Goal: Task Accomplishment & Management: Complete application form

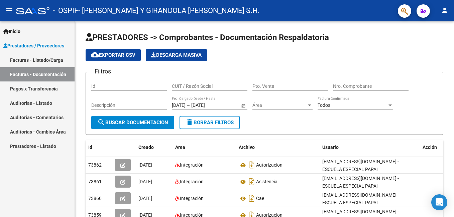
click at [41, 59] on link "Facturas - Listado/Carga" at bounding box center [37, 60] width 75 height 14
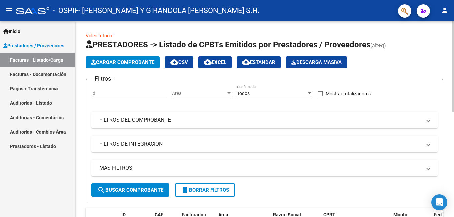
click at [108, 64] on span "Cargar Comprobante" at bounding box center [123, 63] width 64 height 6
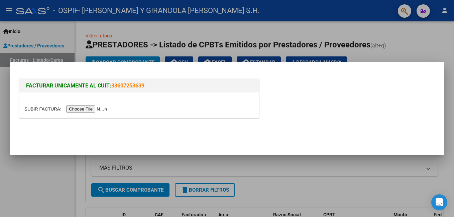
click at [83, 110] on input "file" at bounding box center [66, 109] width 85 height 7
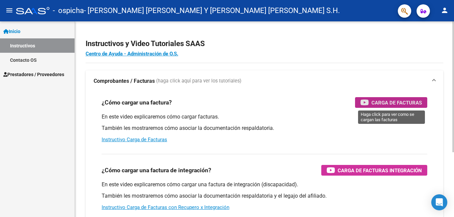
click at [413, 103] on span "Carga de Facturas" at bounding box center [397, 103] width 51 height 8
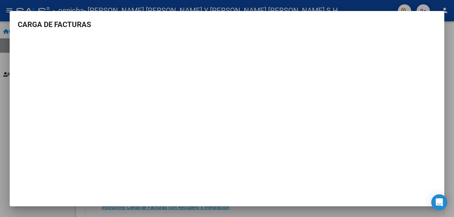
click at [449, 92] on div at bounding box center [227, 108] width 454 height 217
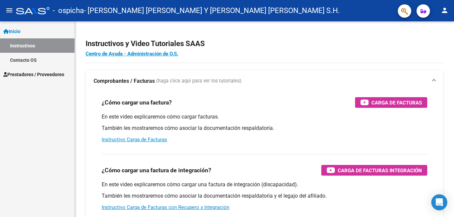
click at [15, 32] on span "Inicio" at bounding box center [11, 31] width 17 height 7
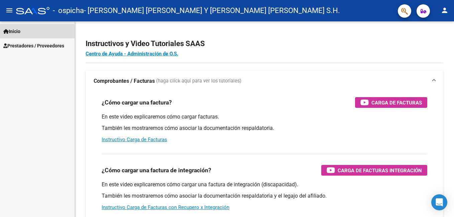
click at [15, 32] on span "Inicio" at bounding box center [11, 31] width 17 height 7
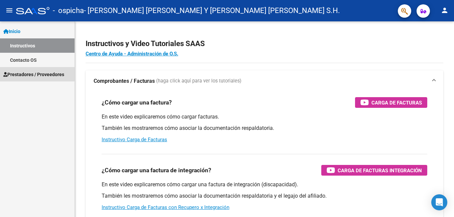
click at [21, 73] on span "Prestadores / Proveedores" at bounding box center [33, 74] width 61 height 7
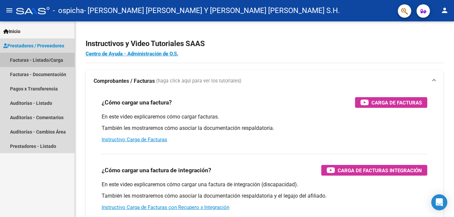
click at [25, 57] on link "Facturas - Listado/Carga" at bounding box center [37, 60] width 75 height 14
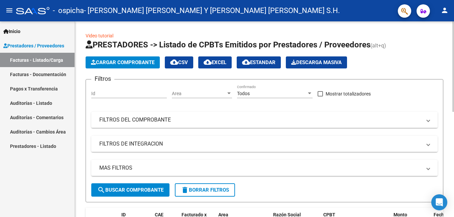
click at [122, 64] on span "Cargar Comprobante" at bounding box center [123, 63] width 64 height 6
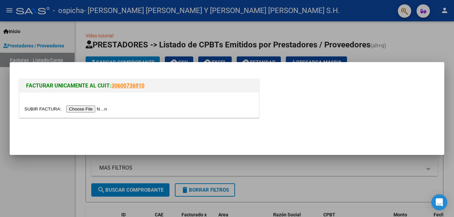
click at [81, 109] on input "file" at bounding box center [66, 109] width 85 height 7
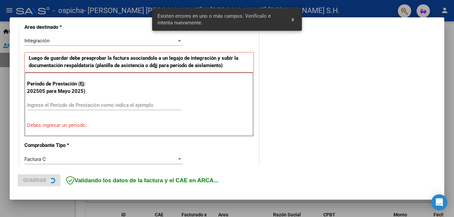
scroll to position [162, 0]
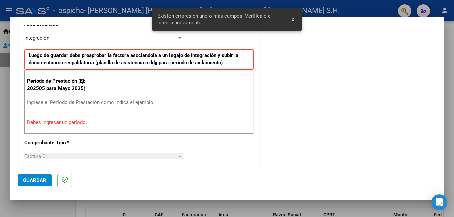
click at [84, 102] on input "Ingrese el Período de Prestación como indica el ejemplo" at bounding box center [104, 103] width 155 height 6
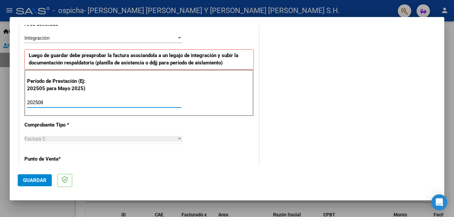
type input "202508"
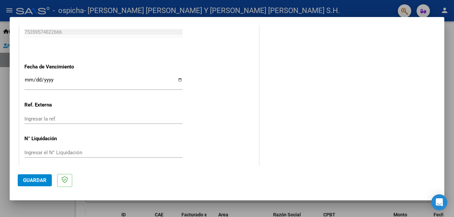
scroll to position [447, 0]
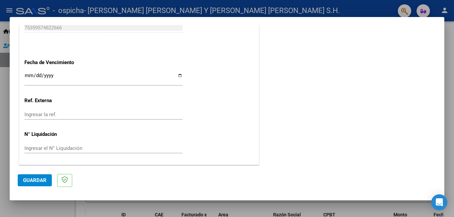
click at [29, 78] on input "Ingresar la fecha" at bounding box center [103, 78] width 158 height 11
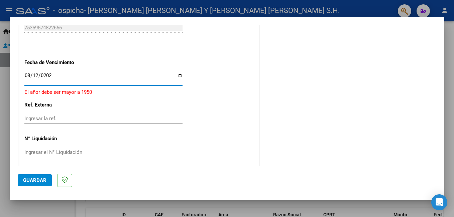
type input "2025-08-12"
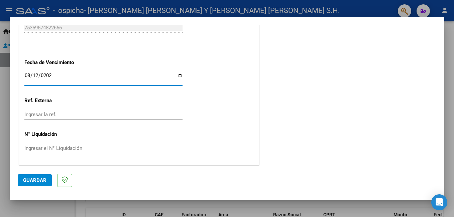
click at [26, 182] on span "Guardar" at bounding box center [34, 181] width 23 height 6
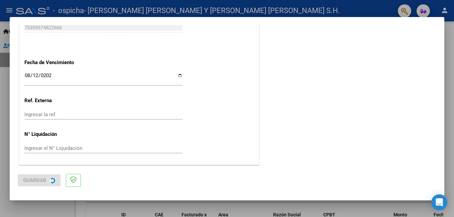
scroll to position [0, 0]
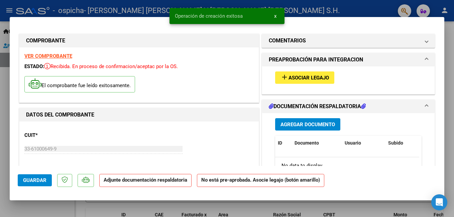
click at [314, 78] on span "Asociar Legajo" at bounding box center [309, 78] width 40 height 6
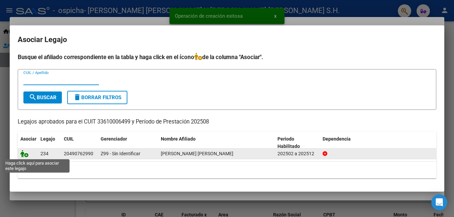
click at [22, 155] on icon at bounding box center [24, 153] width 8 height 7
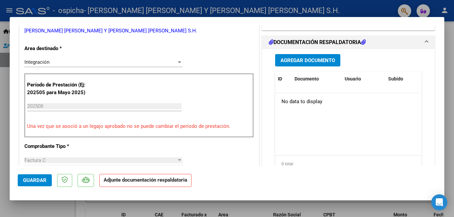
scroll to position [167, 0]
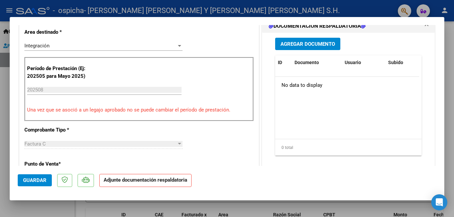
click at [299, 44] on span "Agregar Documento" at bounding box center [308, 44] width 55 height 6
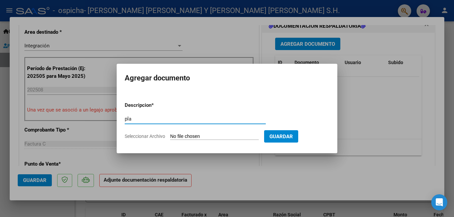
type input "planilla asistencia"
click at [180, 136] on input "Seleccionar Archivo" at bounding box center [214, 137] width 89 height 6
type input "C:\fakepath\ADJUNTOS AGOSTO 2025 DELGADO FEDERICO TIMOTEO.pdf"
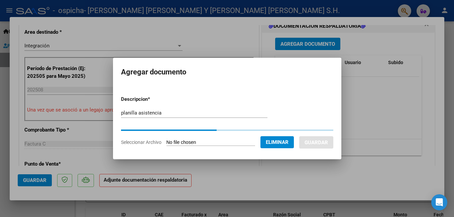
click at [306, 136] on form "Descripcion * planilla asistencia Escriba aquí una descripcion Seleccionar Arch…" at bounding box center [227, 121] width 212 height 61
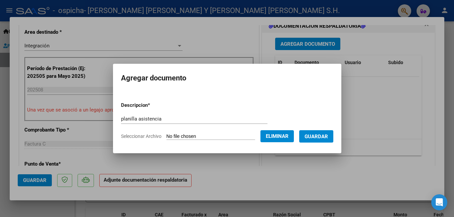
click at [327, 136] on span "Guardar" at bounding box center [316, 137] width 23 height 6
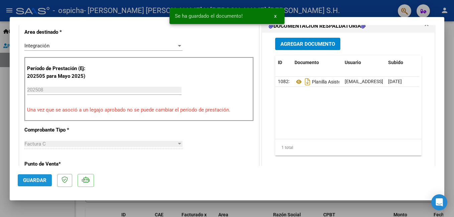
click at [30, 182] on span "Guardar" at bounding box center [34, 181] width 23 height 6
click at [34, 213] on div at bounding box center [227, 108] width 454 height 217
type input "$ 0,00"
